Goal: Information Seeking & Learning: Learn about a topic

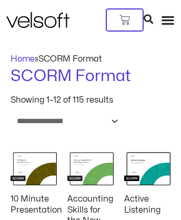
click at [91, 151] on img at bounding box center [90, 167] width 46 height 41
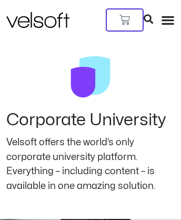
click at [153, 14] on icon at bounding box center [148, 18] width 9 height 9
